Goal: Complete application form

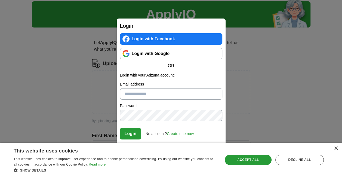
scroll to position [16, 0]
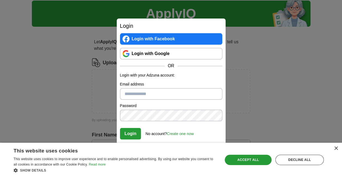
click at [187, 135] on link "Create one now" at bounding box center [180, 134] width 27 height 4
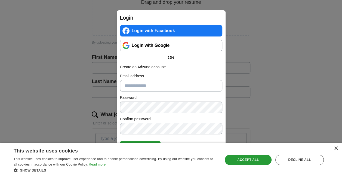
scroll to position [97, 0]
click at [158, 86] on input "Email address" at bounding box center [171, 85] width 102 height 11
type input "**********"
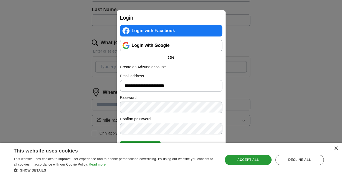
scroll to position [166, 0]
click at [337, 148] on div "×" at bounding box center [336, 148] width 4 height 4
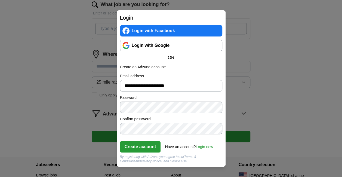
scroll to position [204, 0]
click at [138, 145] on button "Create account" at bounding box center [140, 146] width 41 height 11
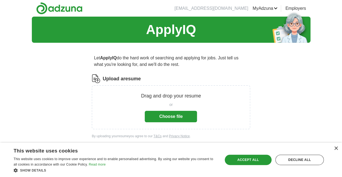
click at [168, 114] on button "Choose file" at bounding box center [171, 116] width 52 height 11
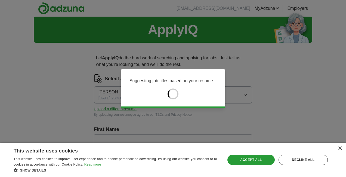
type input "**********"
type input "*******"
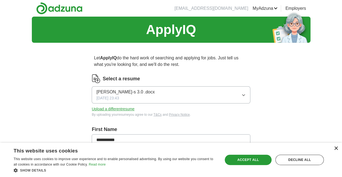
click at [335, 148] on div "×" at bounding box center [336, 148] width 4 height 4
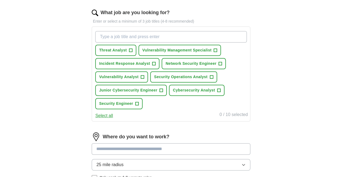
scroll to position [171, 0]
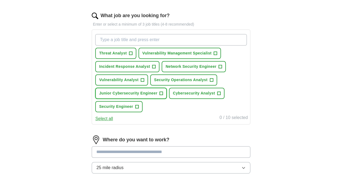
click at [161, 91] on span "+" at bounding box center [161, 93] width 3 height 4
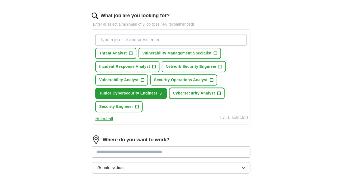
click at [218, 93] on span "+" at bounding box center [218, 93] width 3 height 4
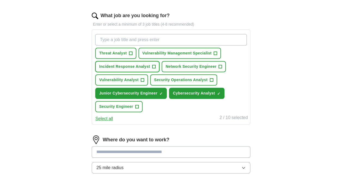
click at [153, 65] on span "+" at bounding box center [153, 67] width 3 height 4
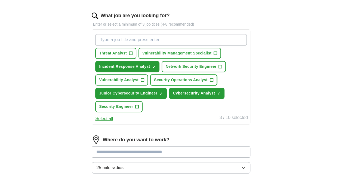
click at [211, 78] on span "+" at bounding box center [211, 80] width 3 height 4
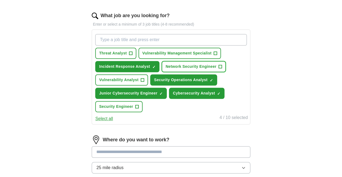
click at [222, 66] on span "+" at bounding box center [220, 67] width 3 height 4
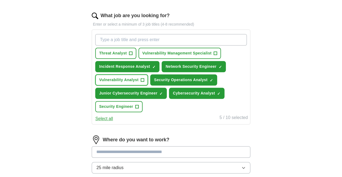
click at [142, 78] on span "+" at bounding box center [142, 80] width 3 height 4
click at [110, 118] on button "Select all" at bounding box center [104, 118] width 18 height 7
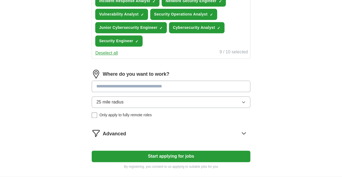
scroll to position [238, 0]
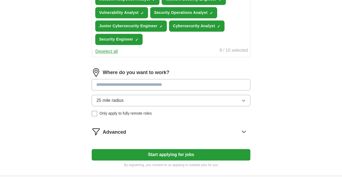
click at [160, 83] on input at bounding box center [171, 84] width 158 height 11
click at [95, 111] on div "25 mile radius Only apply to fully remote roles" at bounding box center [171, 106] width 158 height 22
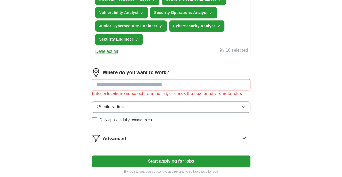
click at [111, 83] on input at bounding box center [171, 84] width 158 height 11
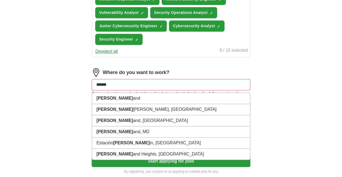
type input "*******"
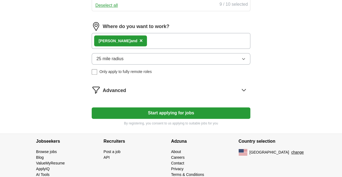
scroll to position [294, 0]
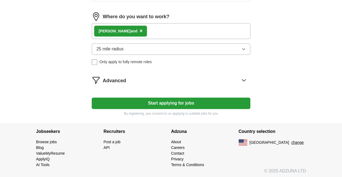
click at [135, 31] on div "[PERSON_NAME] and ×" at bounding box center [171, 31] width 158 height 16
click at [148, 36] on div "[PERSON_NAME] and ×" at bounding box center [171, 31] width 158 height 16
drag, startPoint x: 148, startPoint y: 36, endPoint x: 131, endPoint y: 27, distance: 18.6
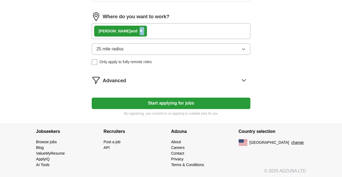
click at [131, 27] on div "[PERSON_NAME] and ×" at bounding box center [171, 31] width 158 height 16
click at [140, 30] on span "×" at bounding box center [141, 31] width 3 height 6
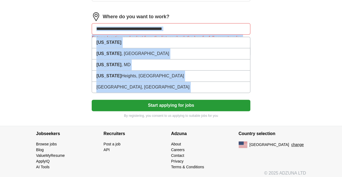
click at [179, 27] on input at bounding box center [171, 28] width 158 height 11
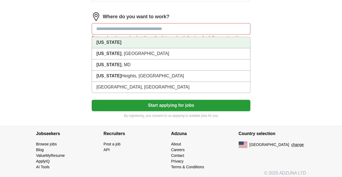
click at [170, 42] on li "[US_STATE]" at bounding box center [171, 42] width 158 height 11
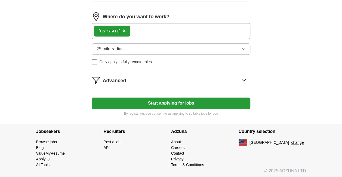
click at [244, 81] on icon at bounding box center [244, 80] width 9 height 9
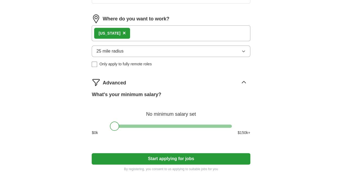
scroll to position [292, 0]
click at [187, 34] on div "[US_STATE] ×" at bounding box center [171, 33] width 158 height 16
click at [127, 61] on span "Only apply to fully remote roles" at bounding box center [125, 64] width 52 height 6
click at [147, 33] on div "Remote ([GEOGRAPHIC_DATA]) ×" at bounding box center [171, 33] width 158 height 16
click at [133, 50] on button "25 mile radius" at bounding box center [171, 50] width 158 height 11
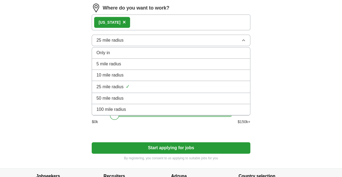
scroll to position [303, 0]
click at [153, 87] on div "25 mile radius ✓" at bounding box center [170, 86] width 149 height 7
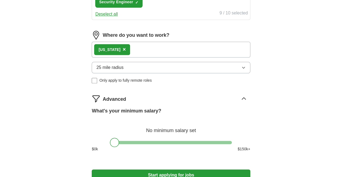
scroll to position [274, 0]
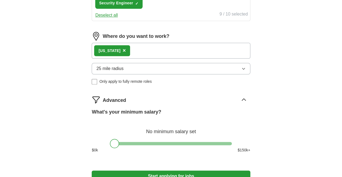
click at [123, 48] on span "×" at bounding box center [124, 50] width 3 height 6
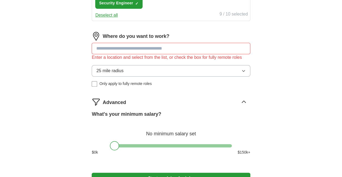
click at [138, 50] on input at bounding box center [171, 48] width 158 height 11
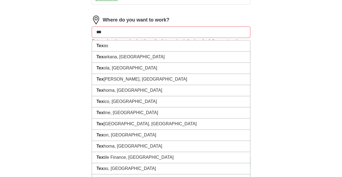
scroll to position [289, 0]
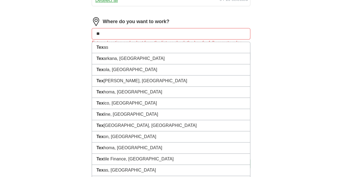
type input "*"
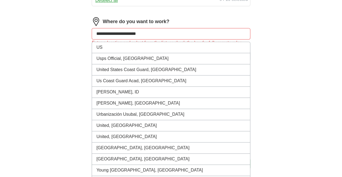
type input "**********"
click at [183, 35] on input "**********" at bounding box center [171, 33] width 158 height 11
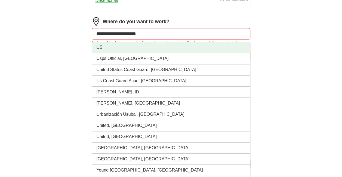
click at [176, 50] on li "US" at bounding box center [171, 47] width 158 height 11
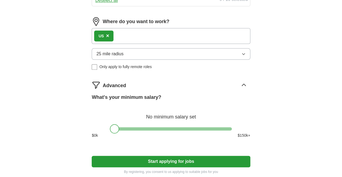
scroll to position [347, 0]
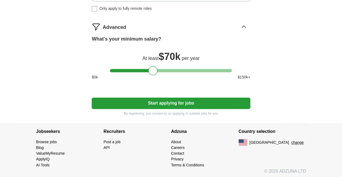
click at [153, 69] on div at bounding box center [171, 70] width 122 height 3
click at [158, 69] on div at bounding box center [171, 70] width 122 height 3
click at [154, 68] on div at bounding box center [158, 70] width 9 height 9
click at [154, 69] on div at bounding box center [171, 70] width 122 height 3
click at [181, 102] on button "Start applying for jobs" at bounding box center [171, 102] width 158 height 11
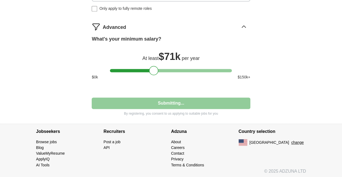
select select "**"
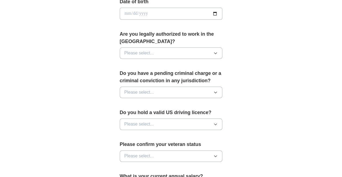
scroll to position [264, 0]
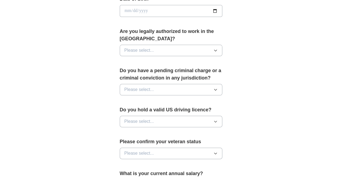
click at [173, 87] on button "Please select..." at bounding box center [171, 89] width 103 height 11
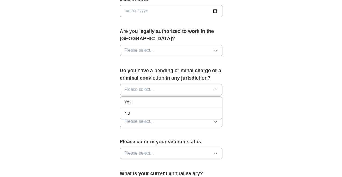
click at [166, 110] on div "No" at bounding box center [171, 113] width 94 height 7
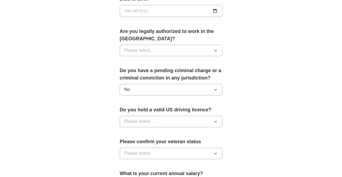
click at [182, 50] on button "Please select..." at bounding box center [171, 50] width 103 height 11
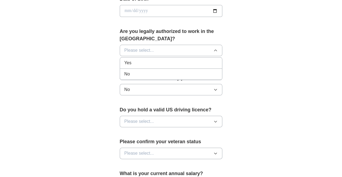
click at [179, 61] on div "Yes" at bounding box center [171, 63] width 94 height 7
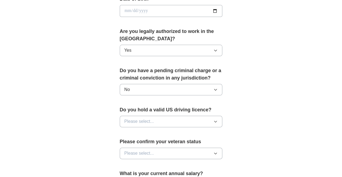
click at [164, 118] on button "Please select..." at bounding box center [171, 121] width 103 height 11
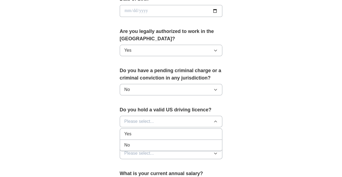
click at [162, 133] on div "Yes" at bounding box center [171, 134] width 94 height 7
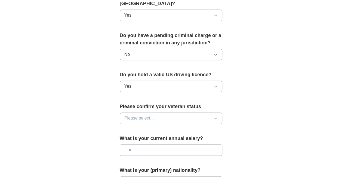
scroll to position [299, 0]
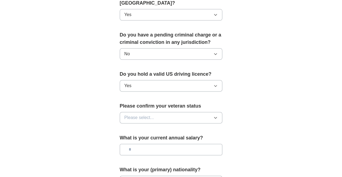
click at [167, 115] on button "Please select..." at bounding box center [171, 117] width 103 height 11
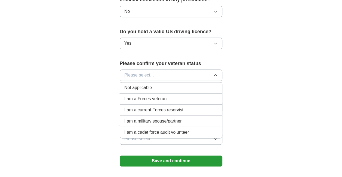
scroll to position [343, 0]
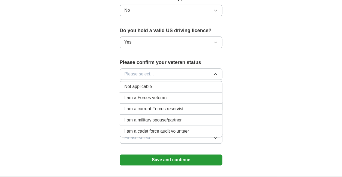
click at [157, 84] on div "Not applicable" at bounding box center [171, 86] width 94 height 7
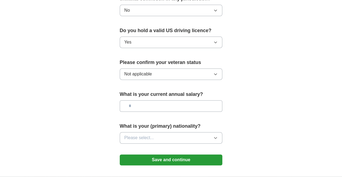
click at [158, 102] on input "text" at bounding box center [171, 105] width 103 height 11
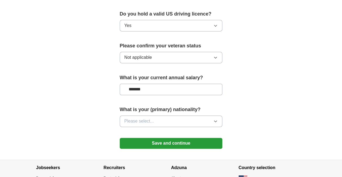
scroll to position [360, 0]
type input "*******"
click at [166, 120] on button "Please select..." at bounding box center [171, 120] width 103 height 11
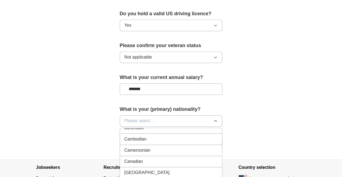
scroll to position [352, 0]
click at [163, 147] on div "Cameroonian" at bounding box center [171, 150] width 94 height 7
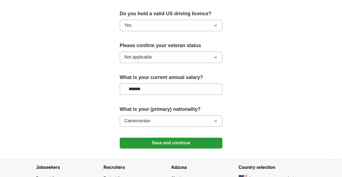
scroll to position [395, 0]
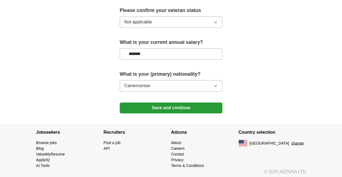
click at [173, 84] on button "Cameroonian" at bounding box center [171, 85] width 103 height 11
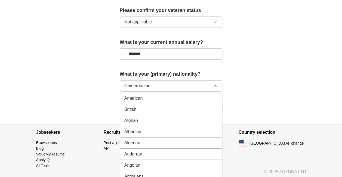
click at [170, 96] on div "American" at bounding box center [171, 98] width 94 height 7
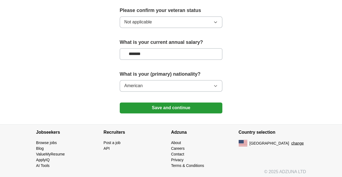
click at [192, 104] on button "Save and continue" at bounding box center [171, 107] width 103 height 11
